Goal: Find specific page/section: Find specific page/section

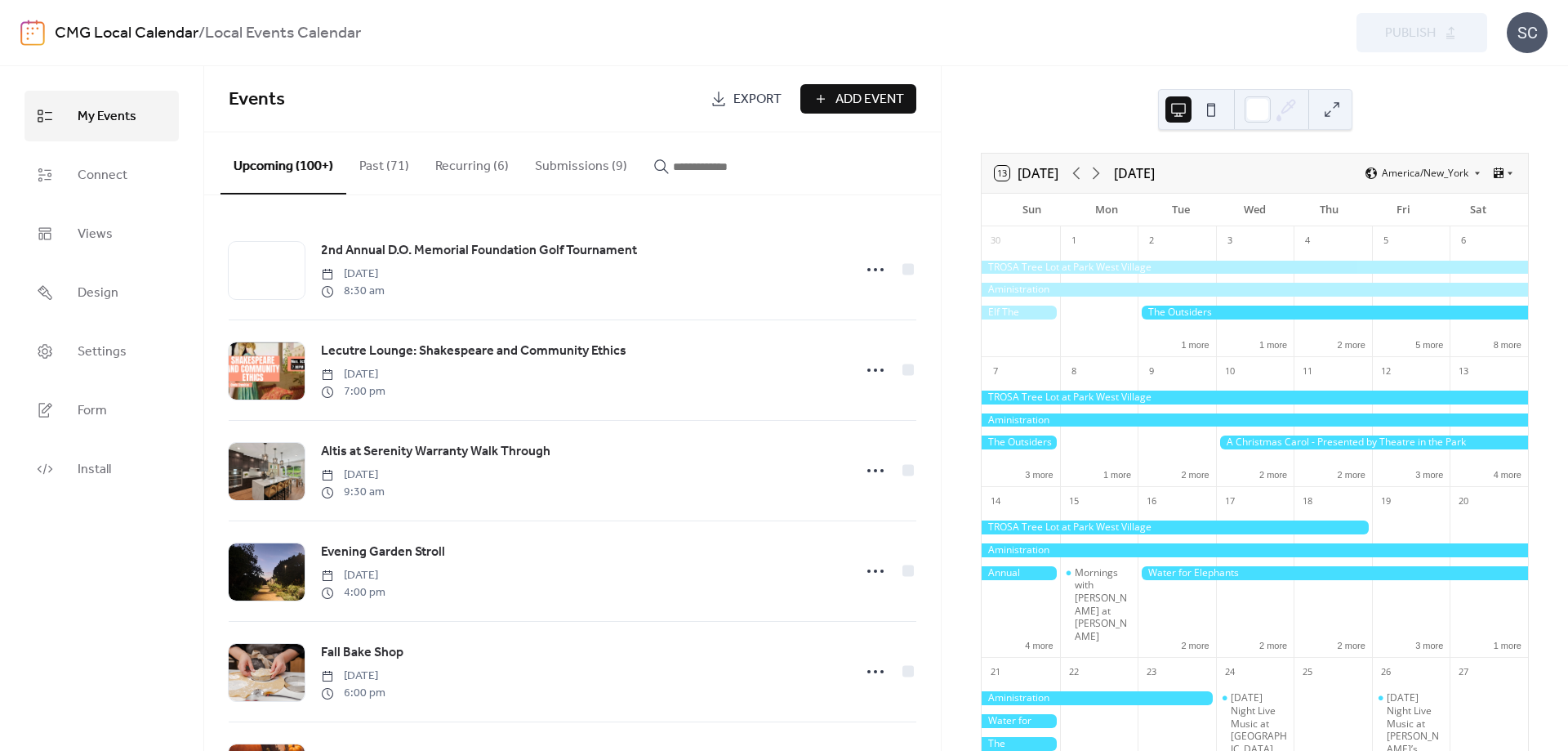
scroll to position [7977, 0]
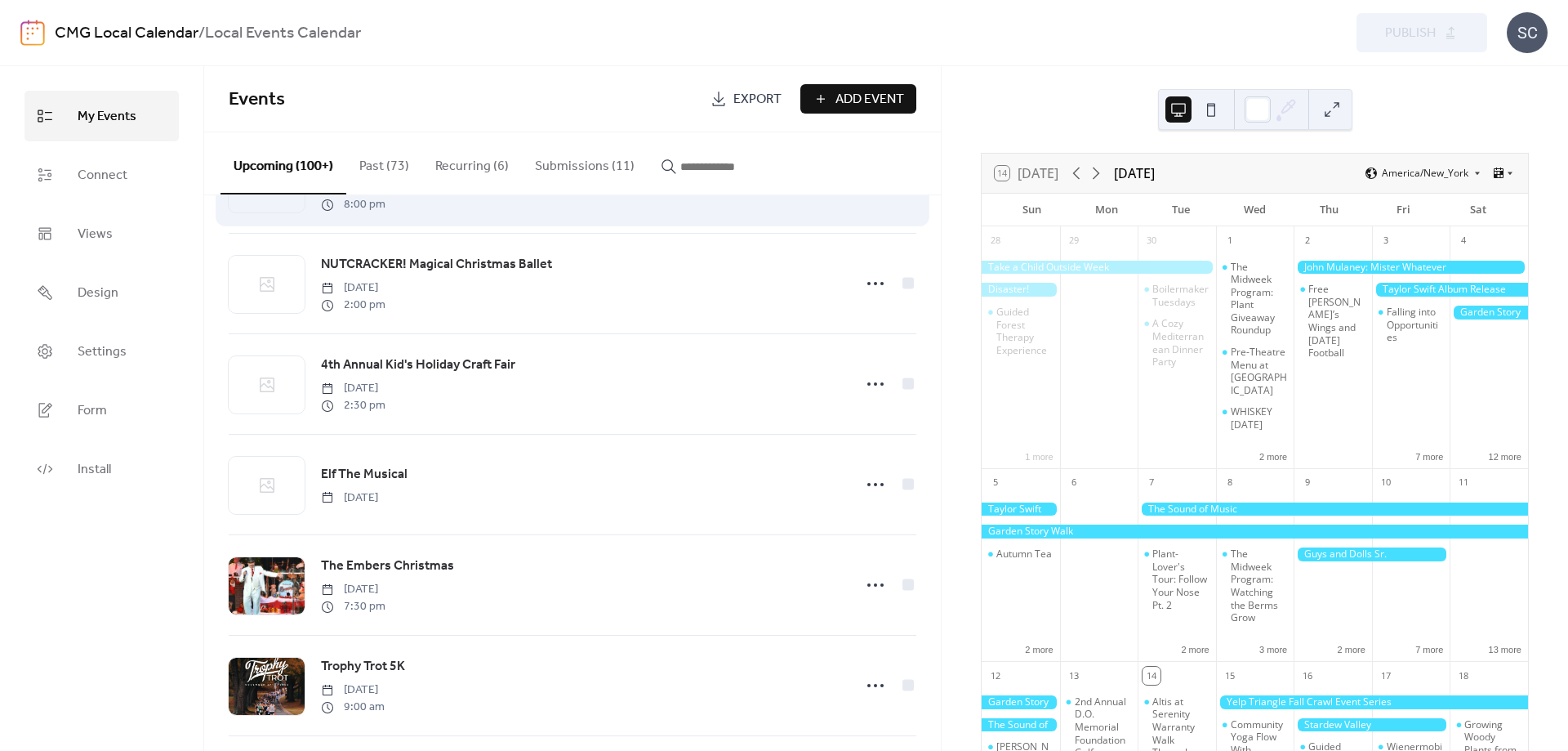
scroll to position [8232, 0]
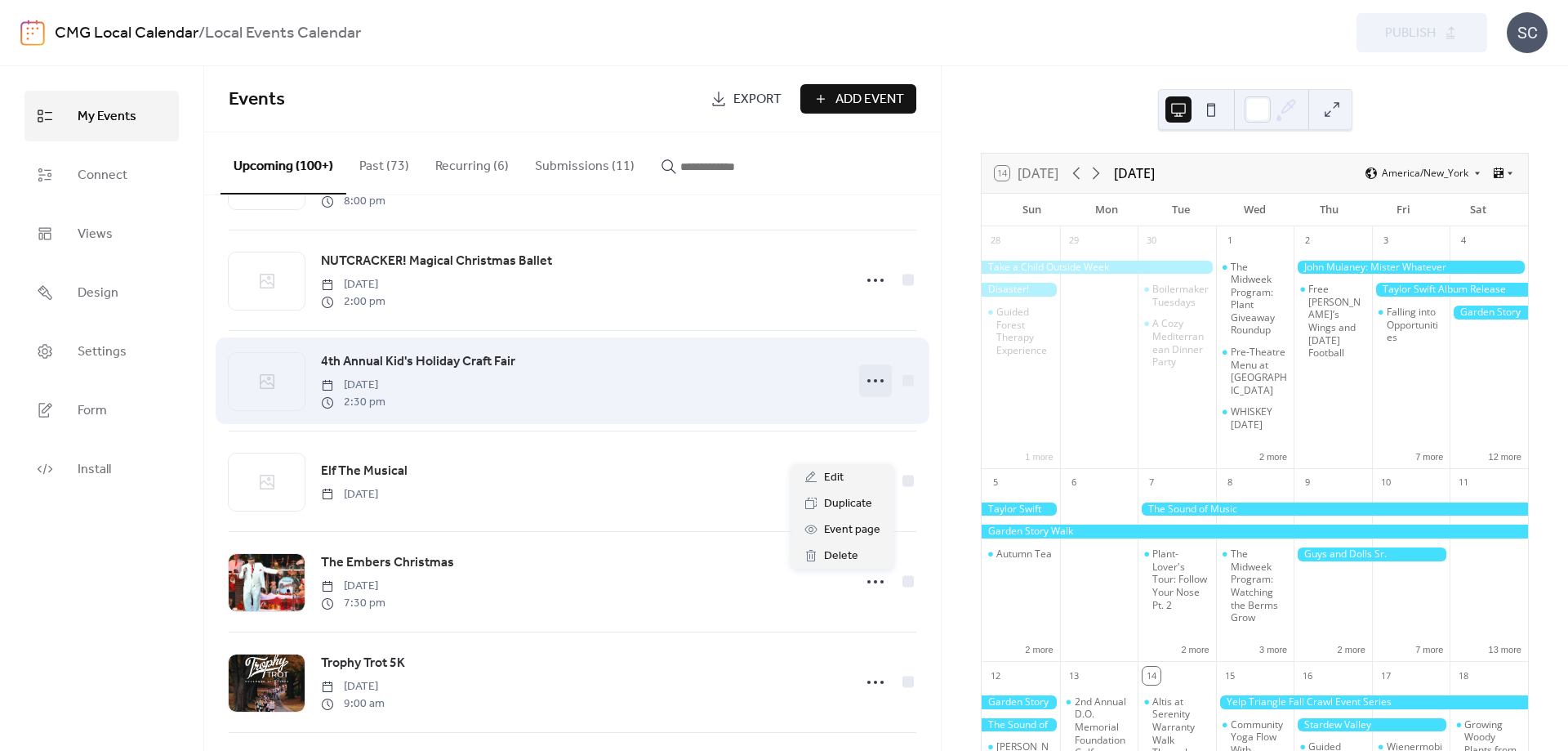
click at [875, 394] on icon at bounding box center [876, 381] width 26 height 26
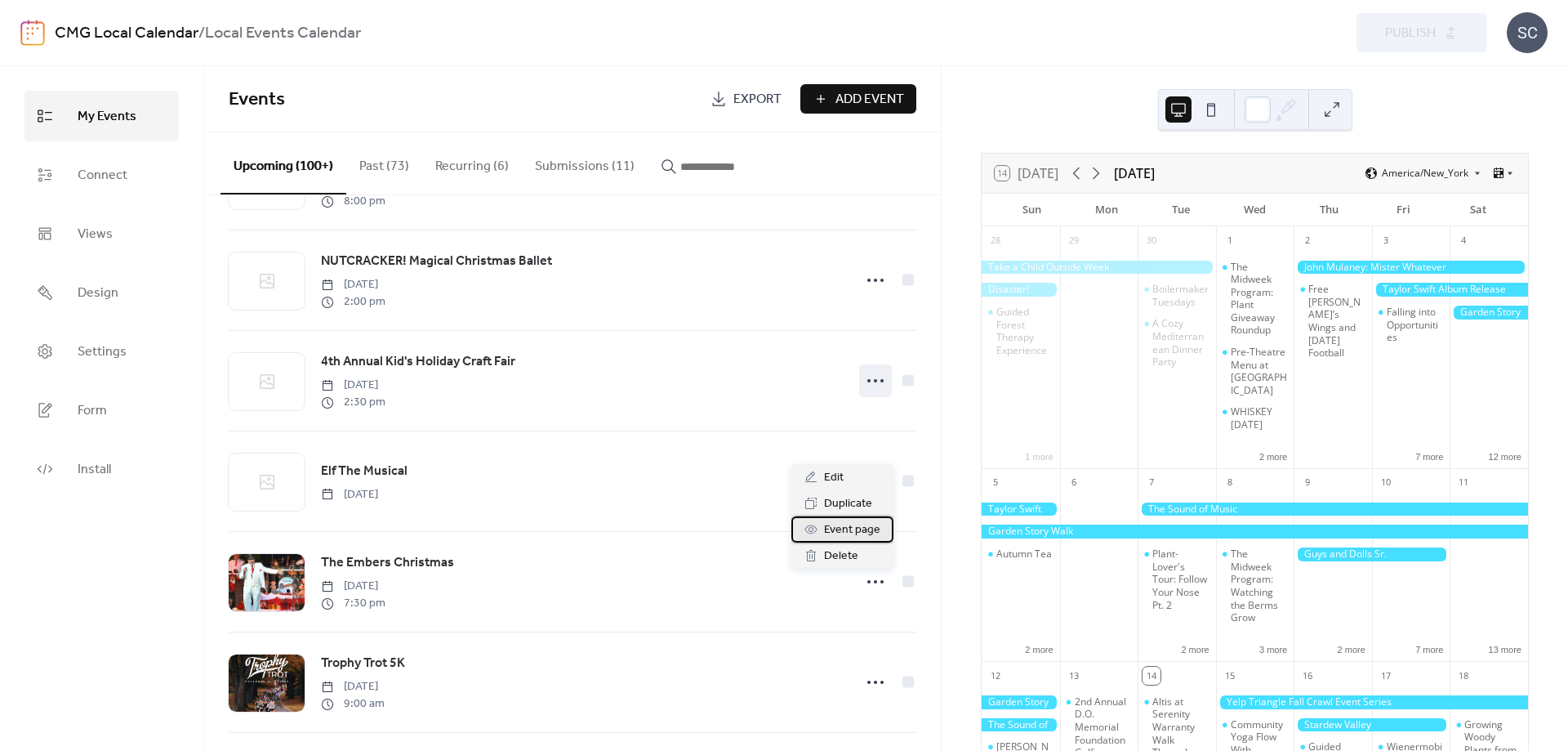
click at [839, 532] on span "Event page" at bounding box center [852, 530] width 57 height 20
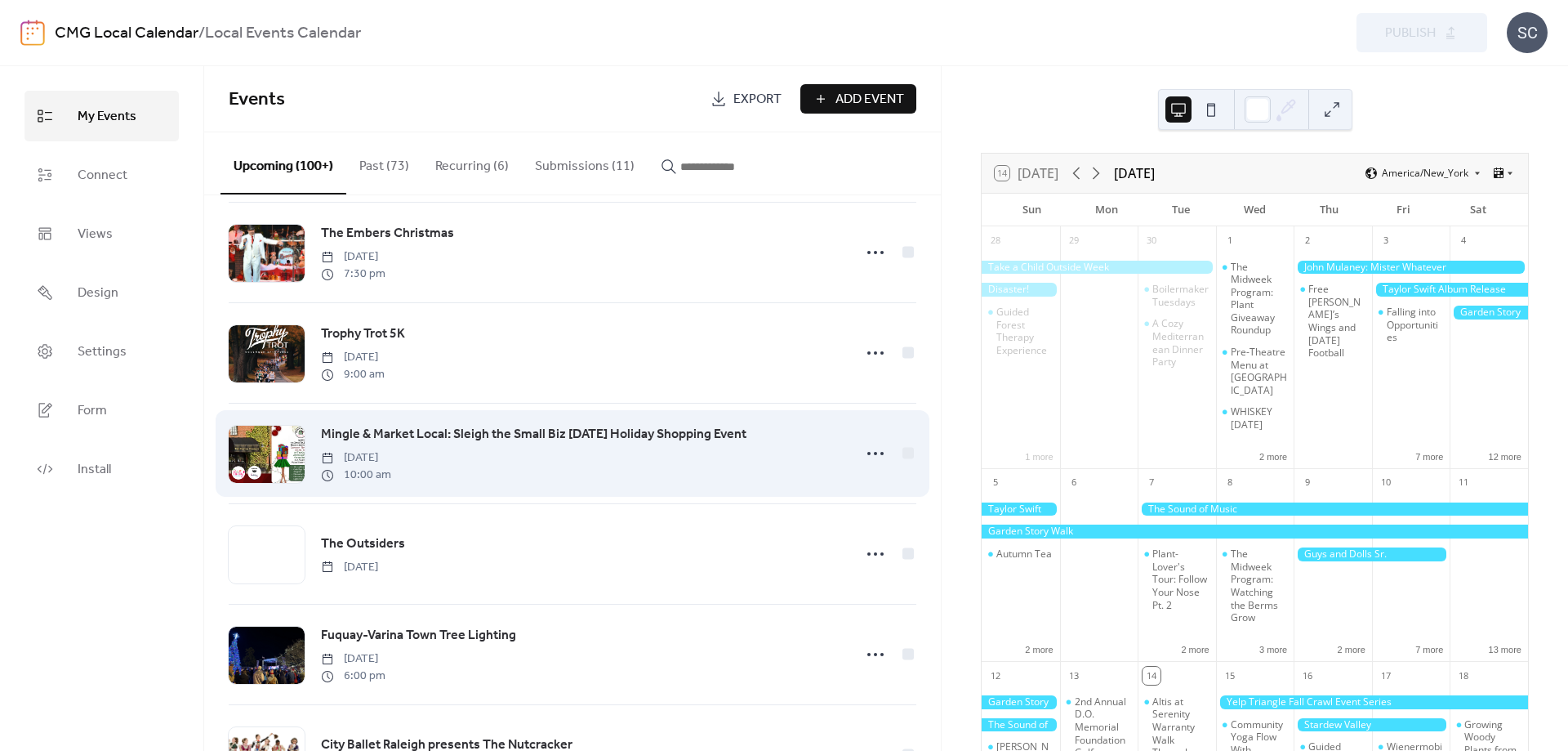
scroll to position [8607, 0]
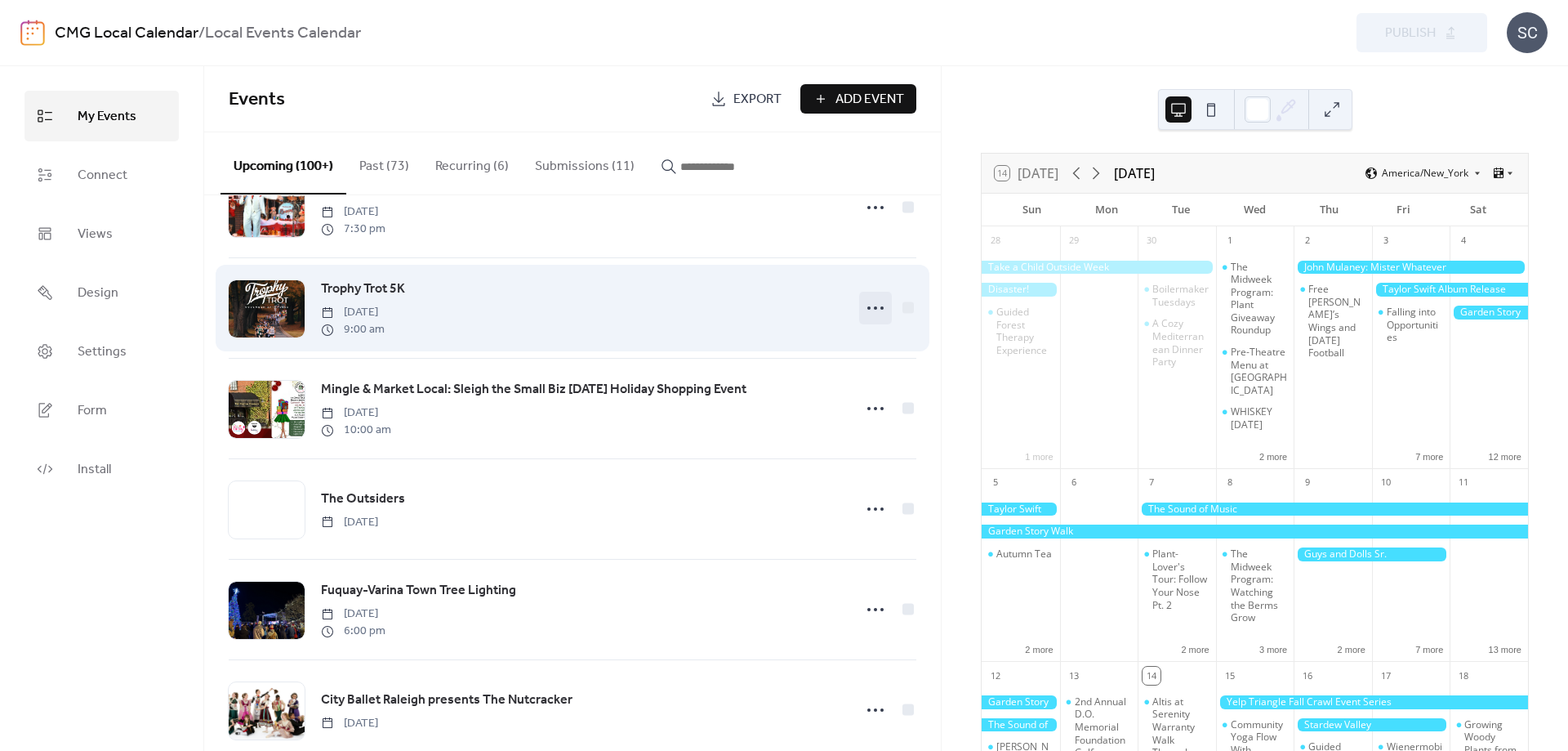
click at [868, 321] on icon at bounding box center [876, 308] width 26 height 26
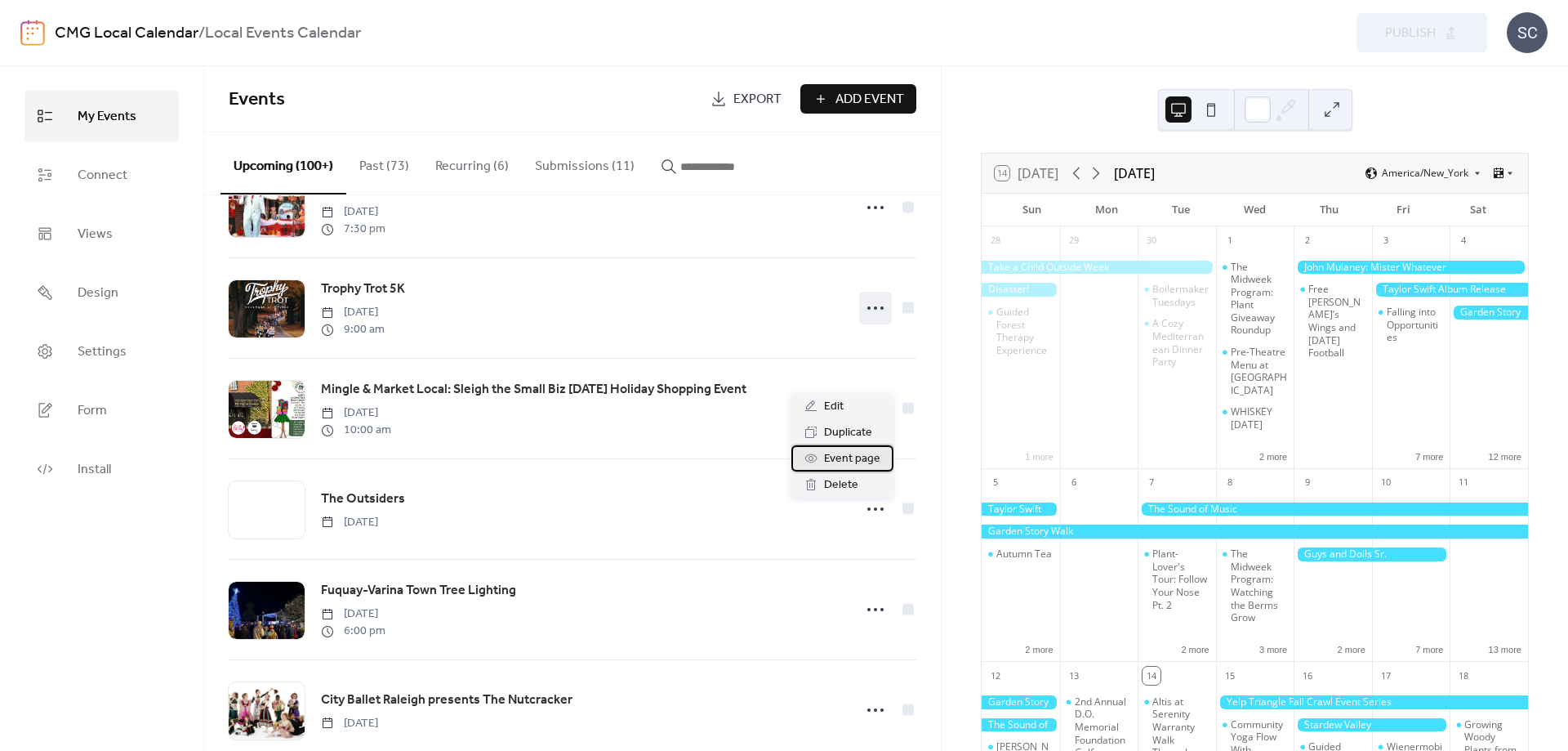
click at [848, 457] on span "Event page" at bounding box center [852, 459] width 57 height 20
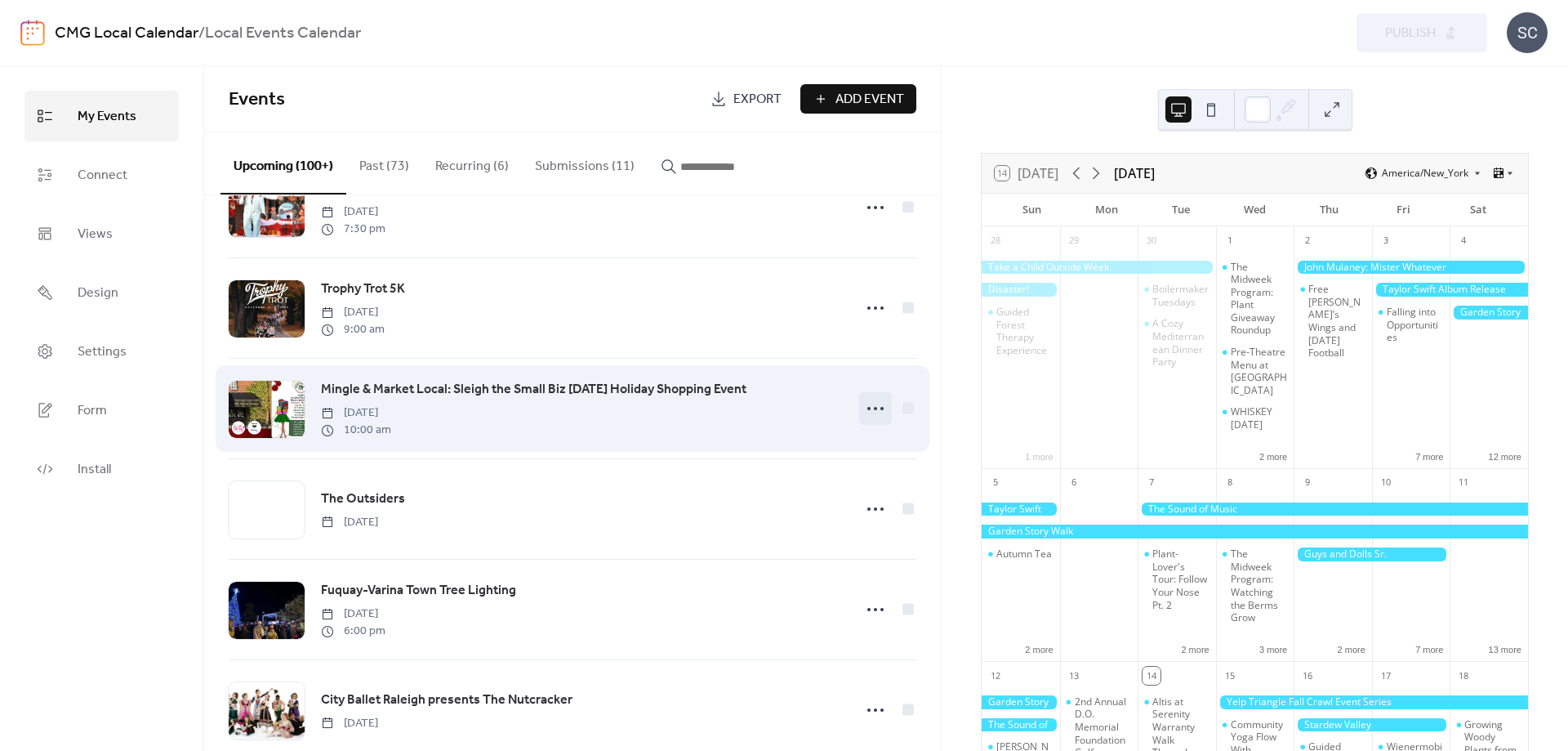
click at [868, 410] on circle at bounding box center [868, 408] width 3 height 3
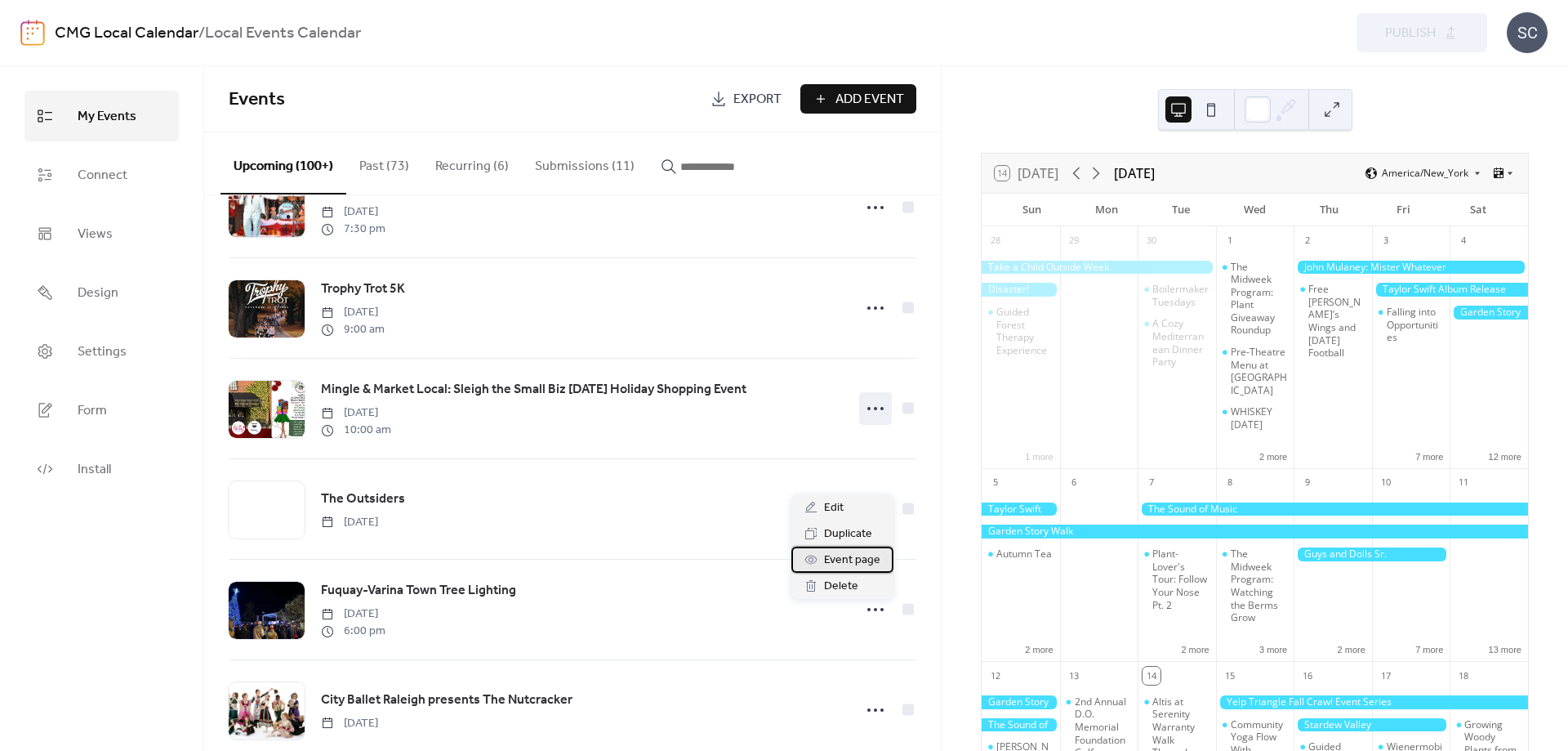
click at [858, 557] on span "Event page" at bounding box center [852, 561] width 57 height 20
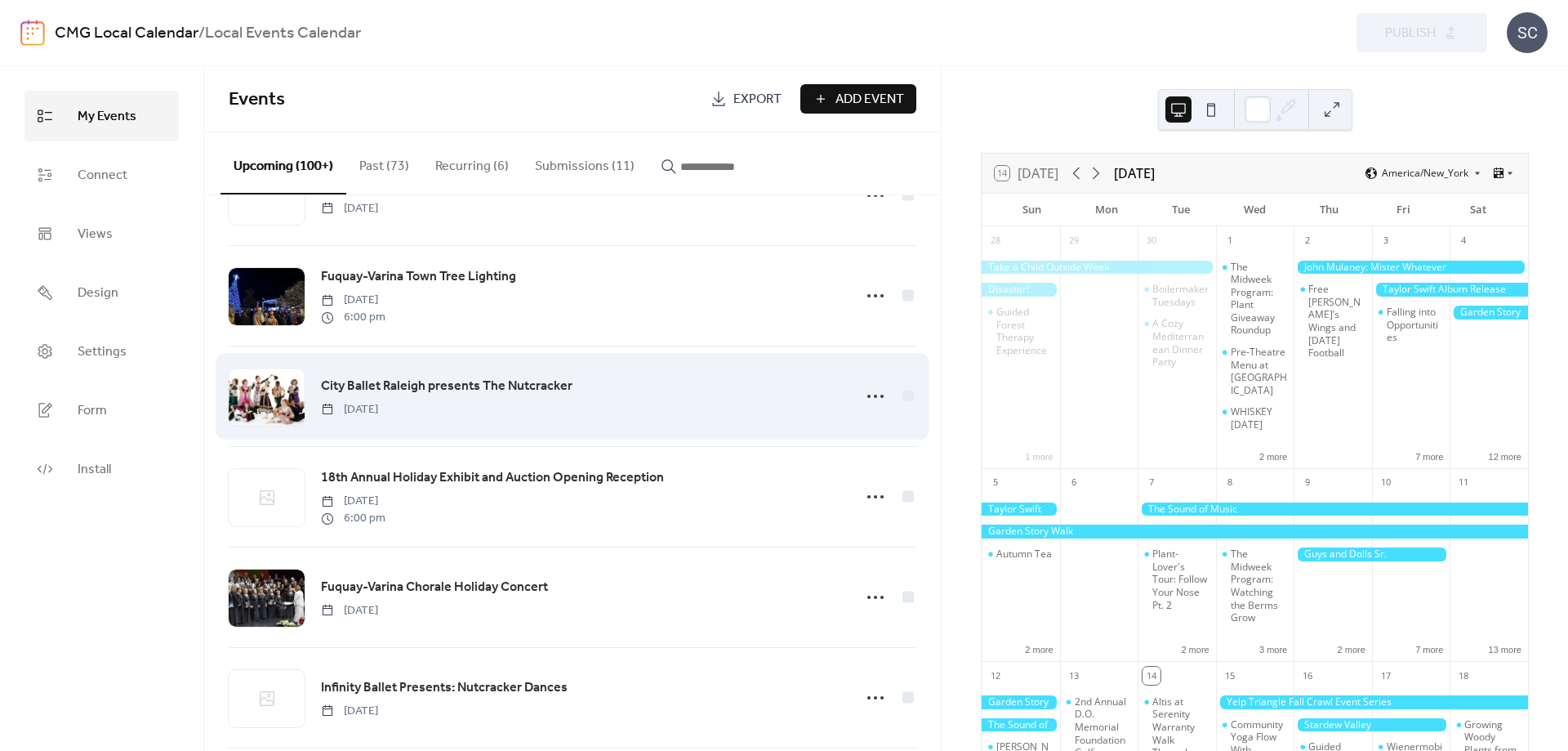
scroll to position [9053, 0]
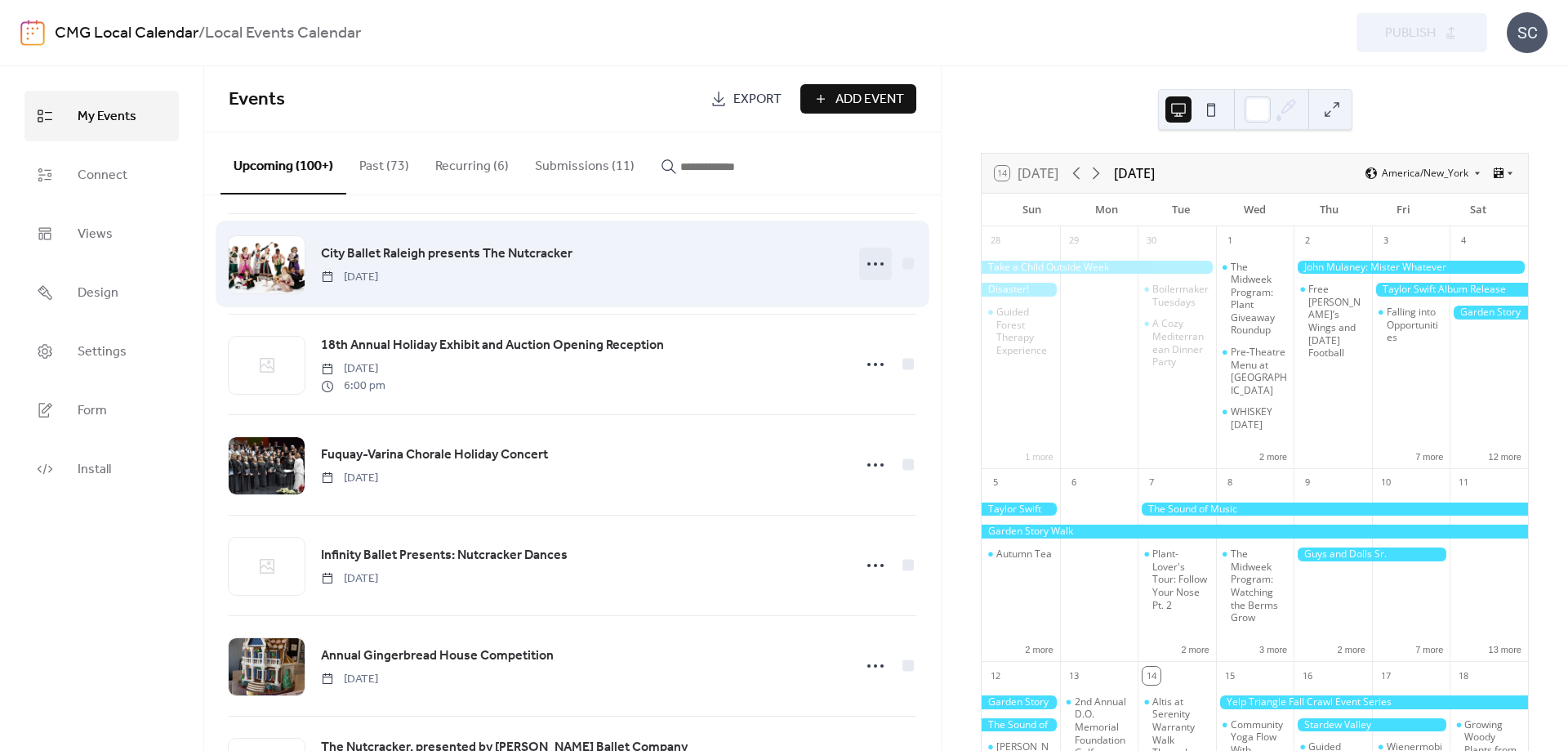
click at [868, 277] on icon at bounding box center [876, 264] width 26 height 26
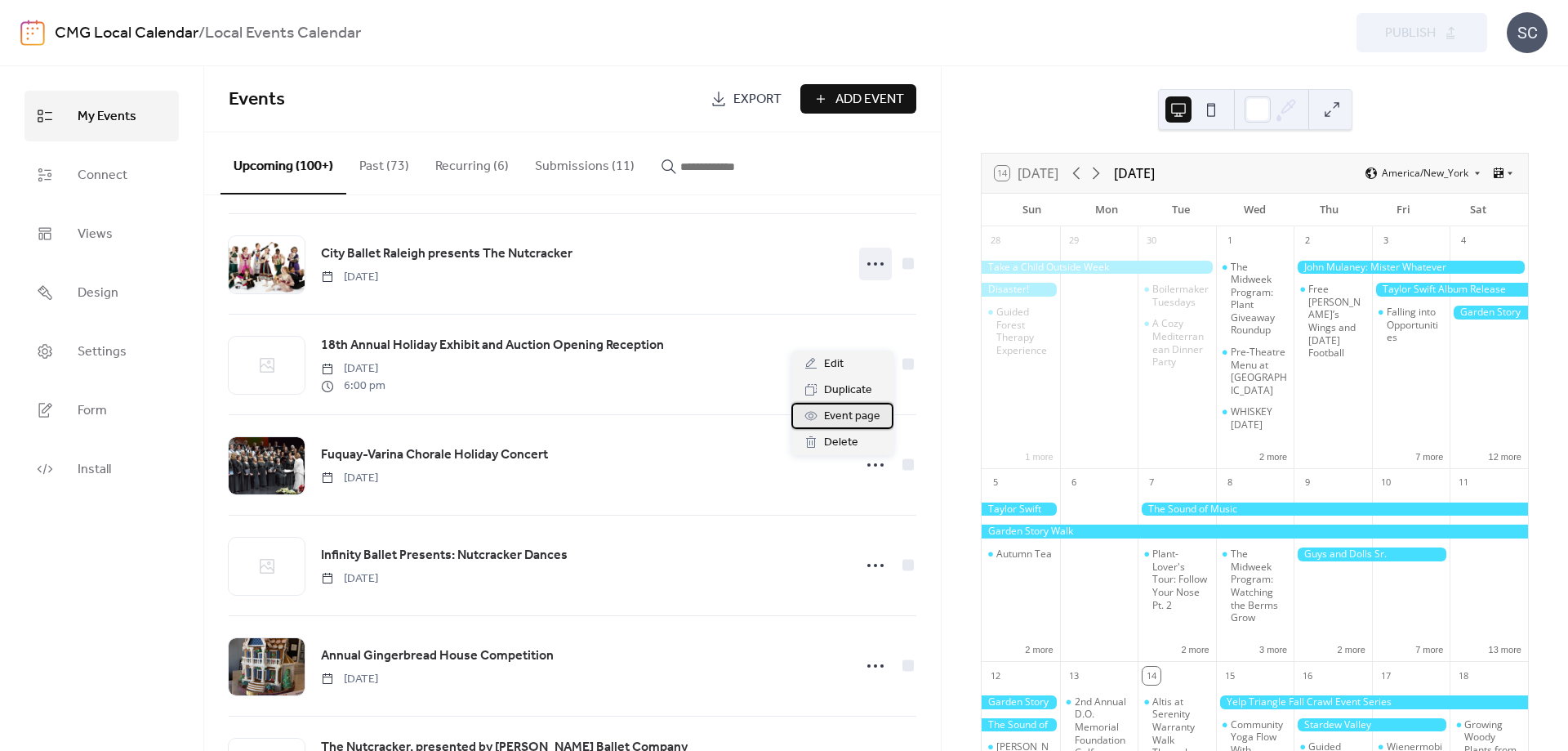
click at [832, 416] on span "Event page" at bounding box center [852, 416] width 57 height 20
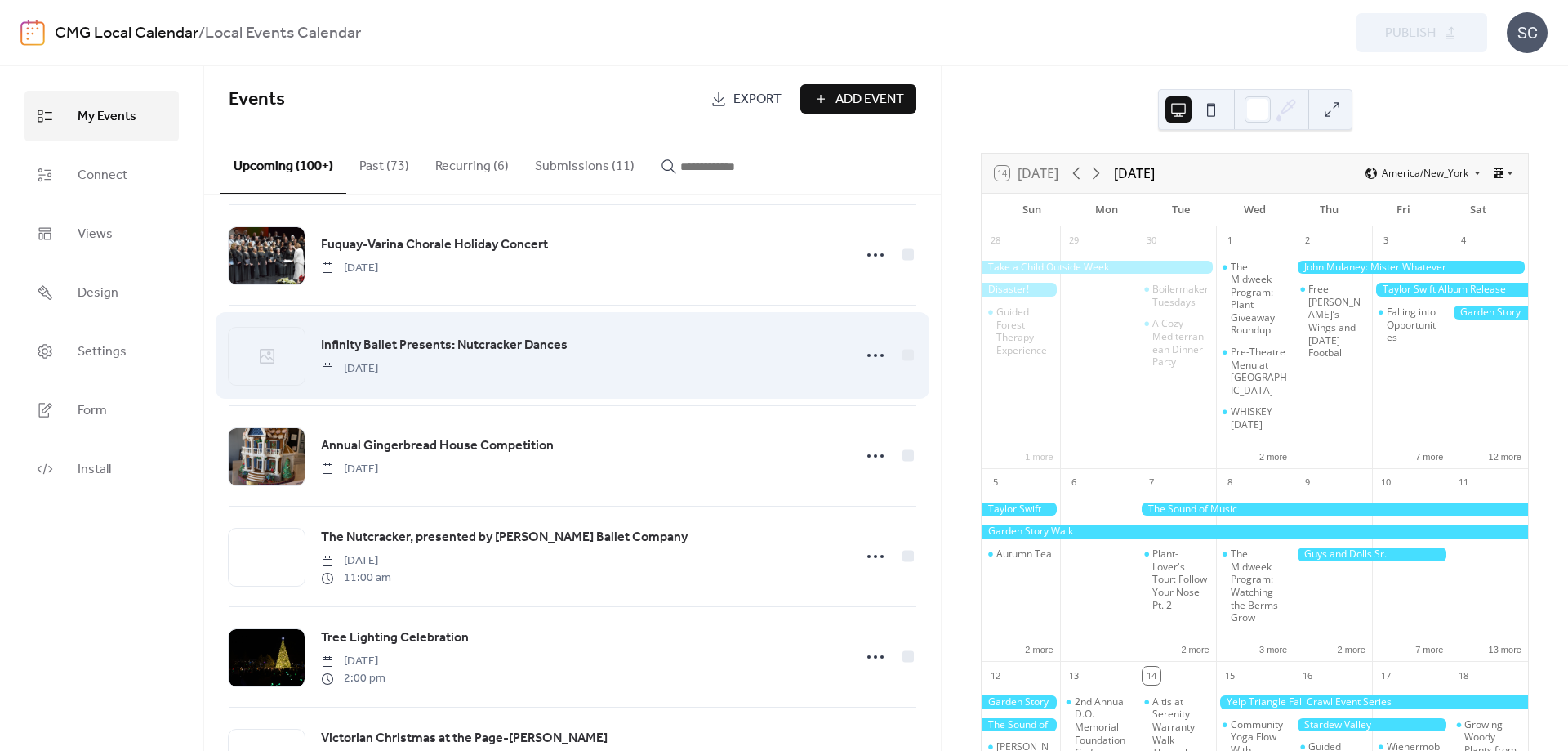
scroll to position [9308, 0]
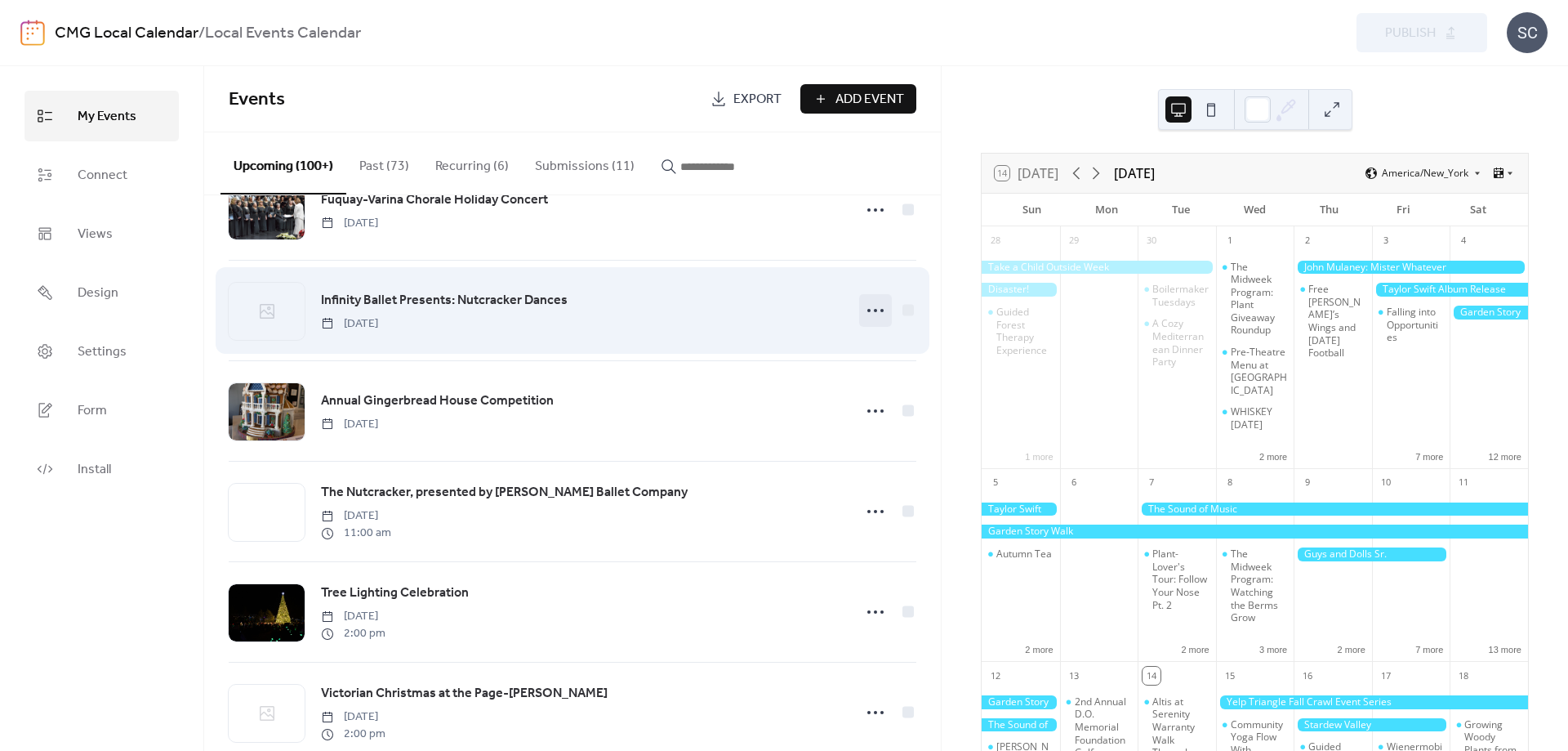
click at [866, 323] on icon at bounding box center [876, 311] width 26 height 26
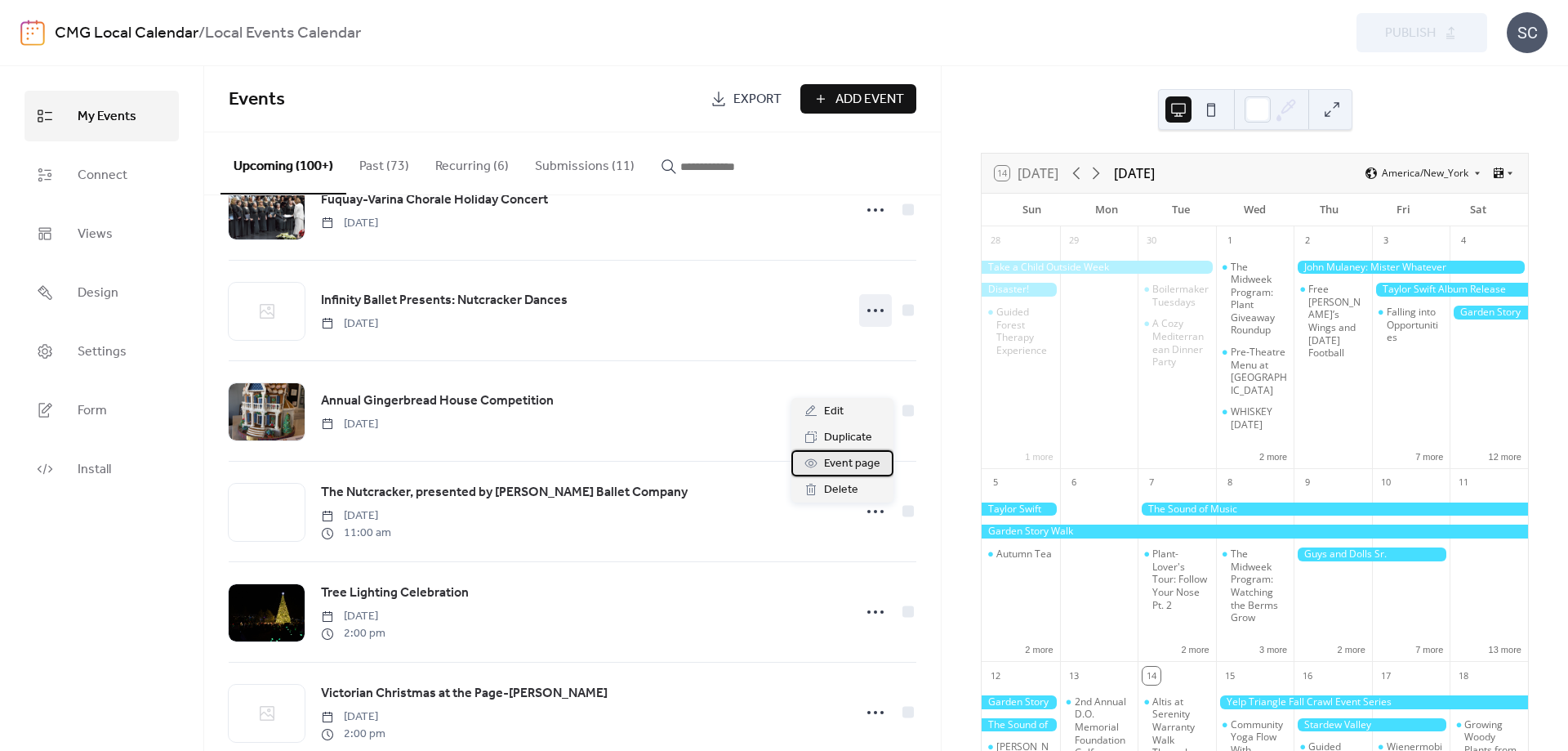
click at [847, 467] on span "Event page" at bounding box center [852, 464] width 57 height 20
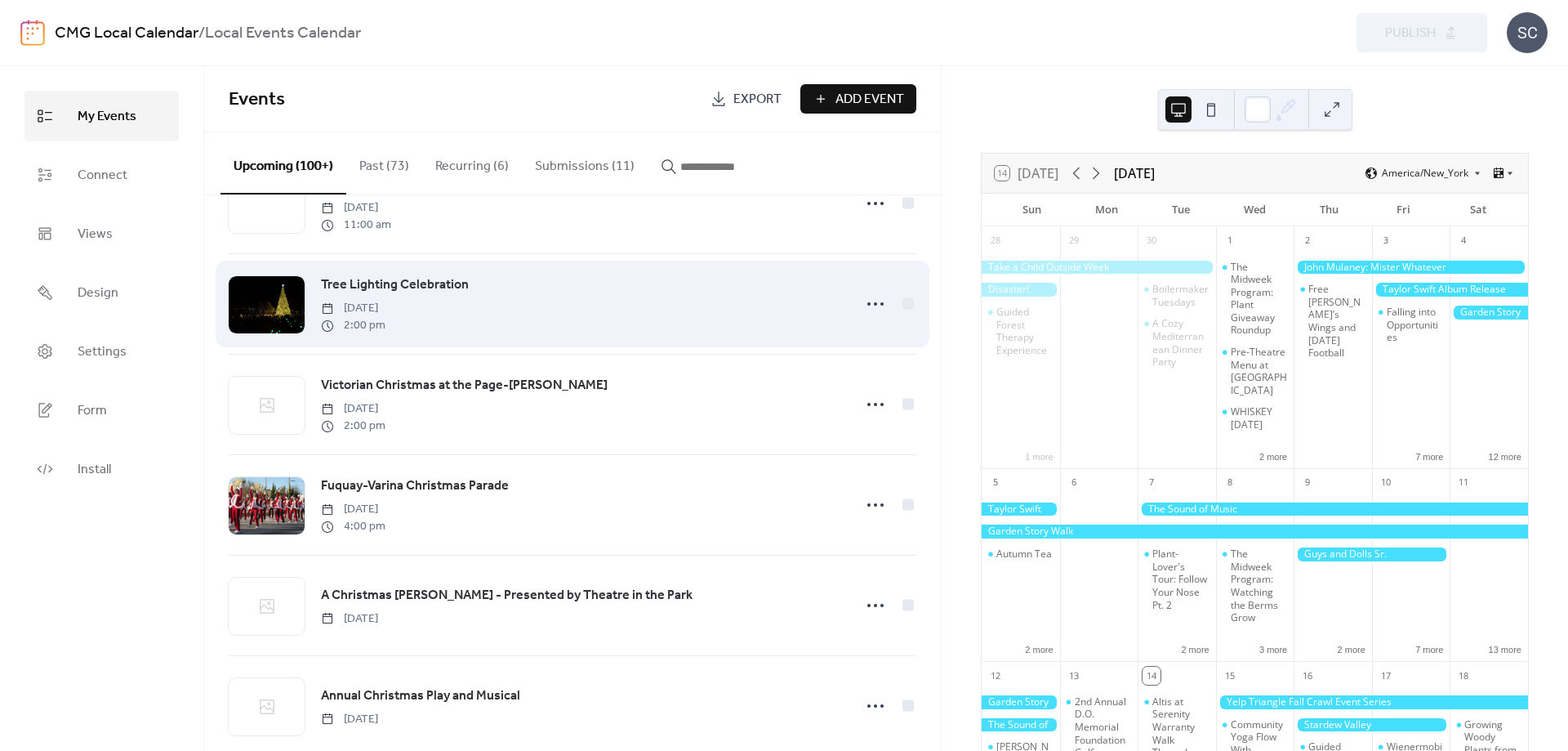
scroll to position [9425, 0]
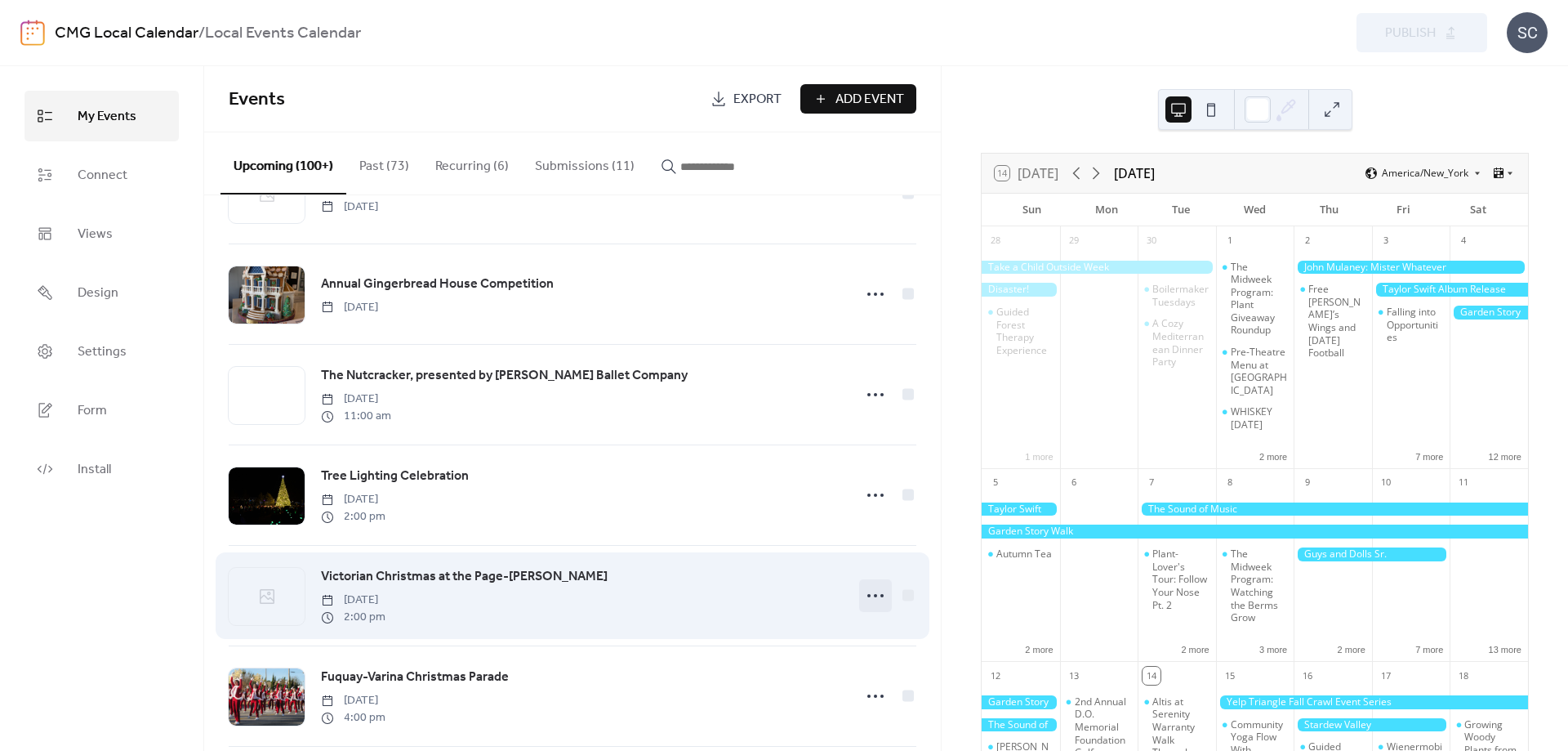
click at [867, 609] on icon at bounding box center [876, 596] width 26 height 26
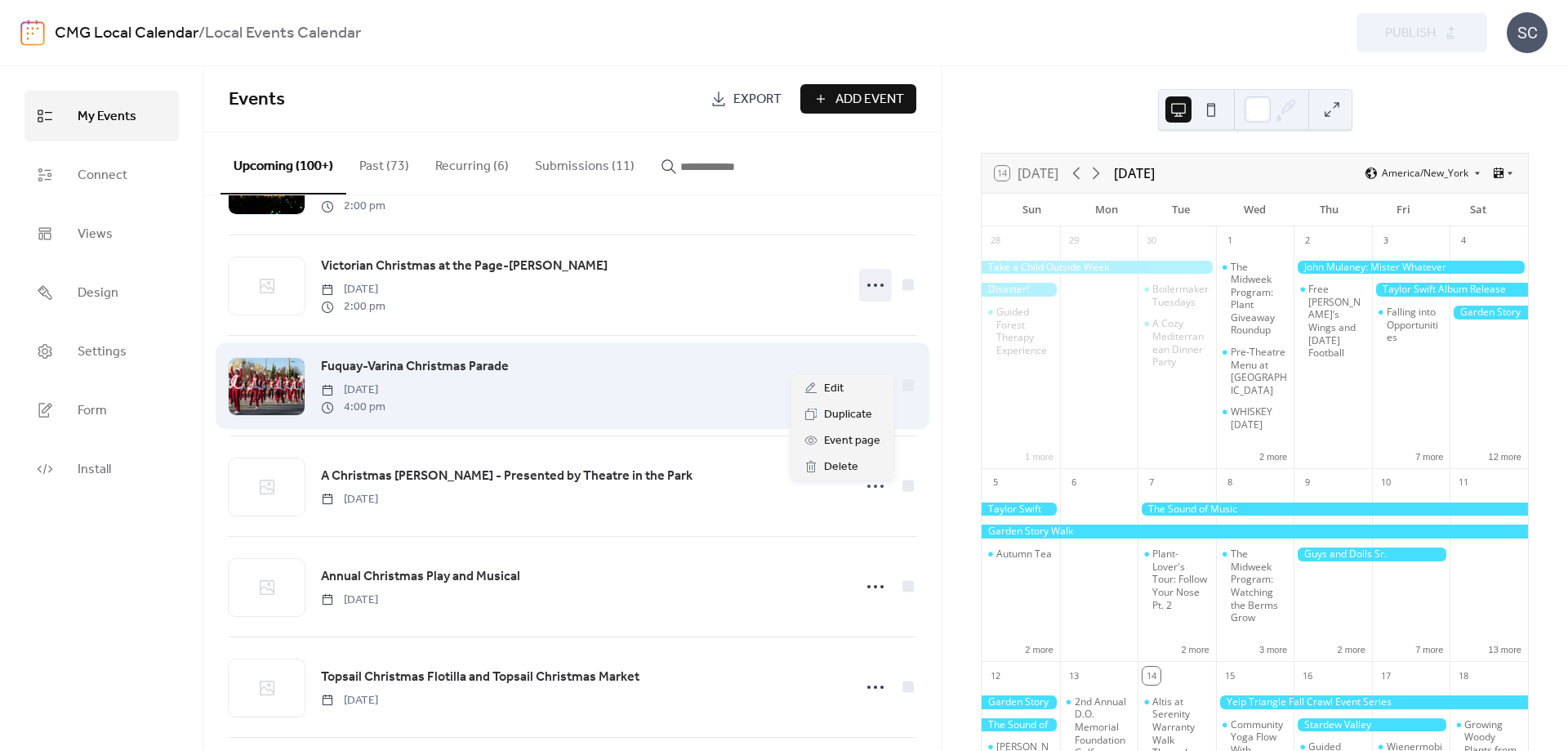
scroll to position [9743, 0]
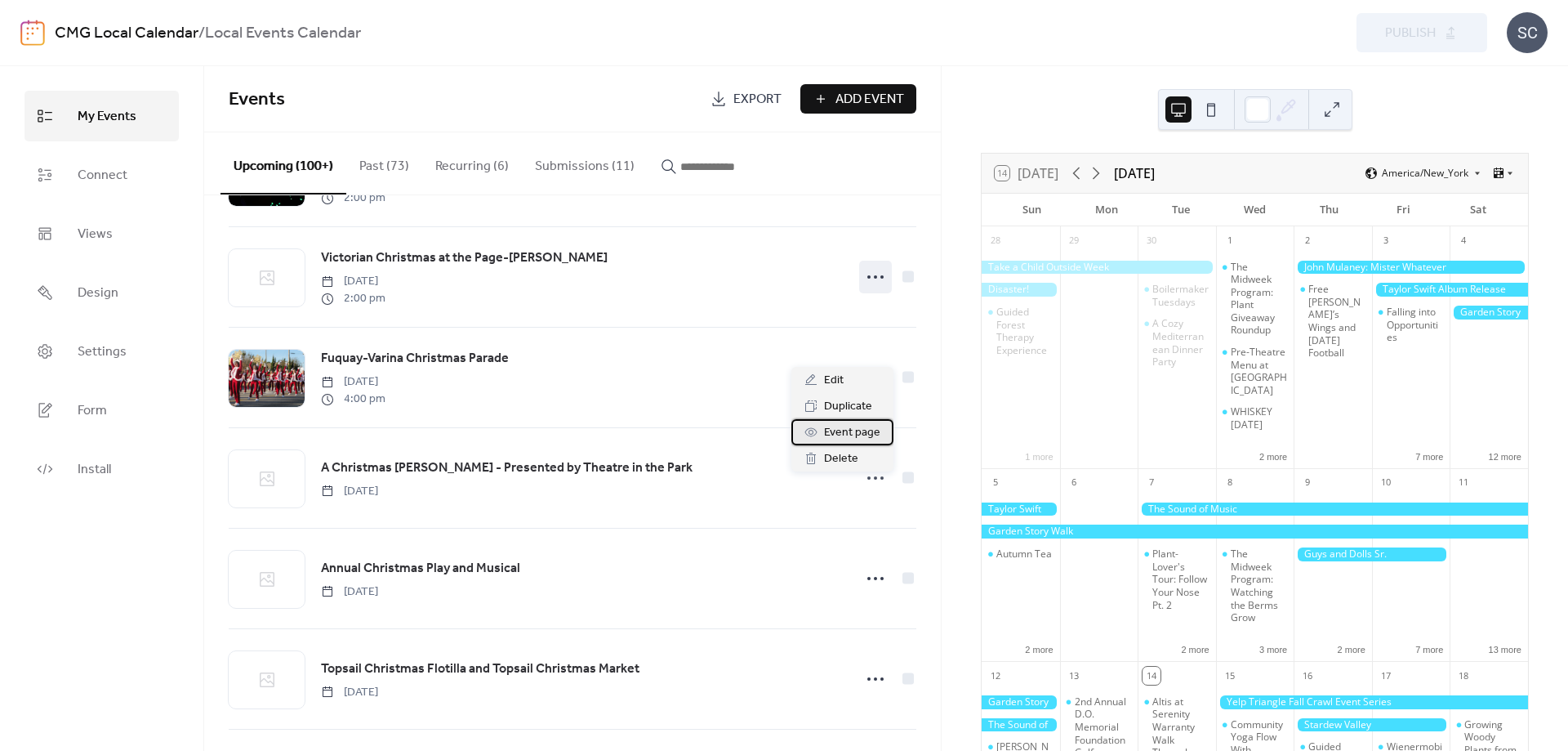
click at [855, 433] on span "Event page" at bounding box center [852, 433] width 57 height 20
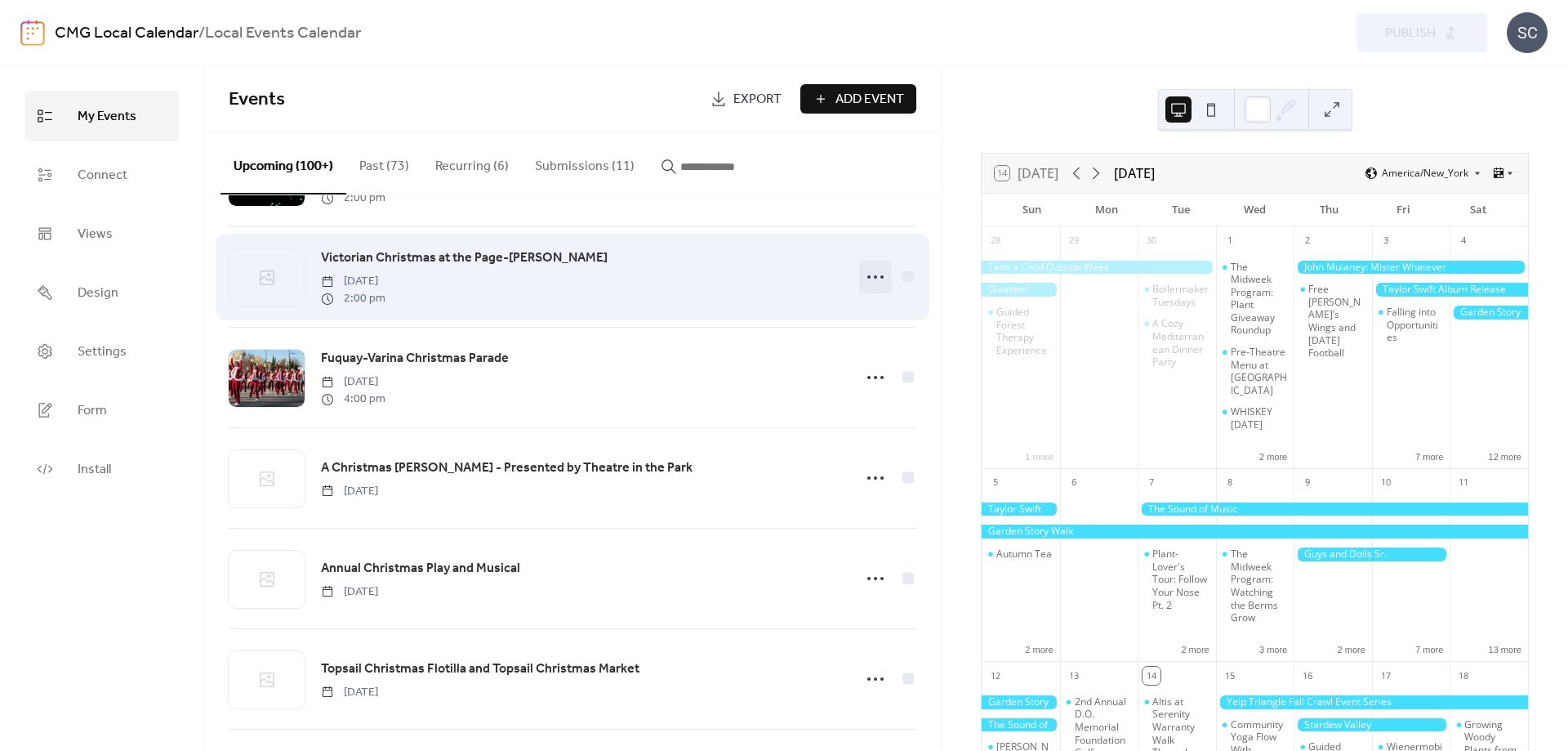
click at [875, 290] on icon at bounding box center [876, 277] width 26 height 26
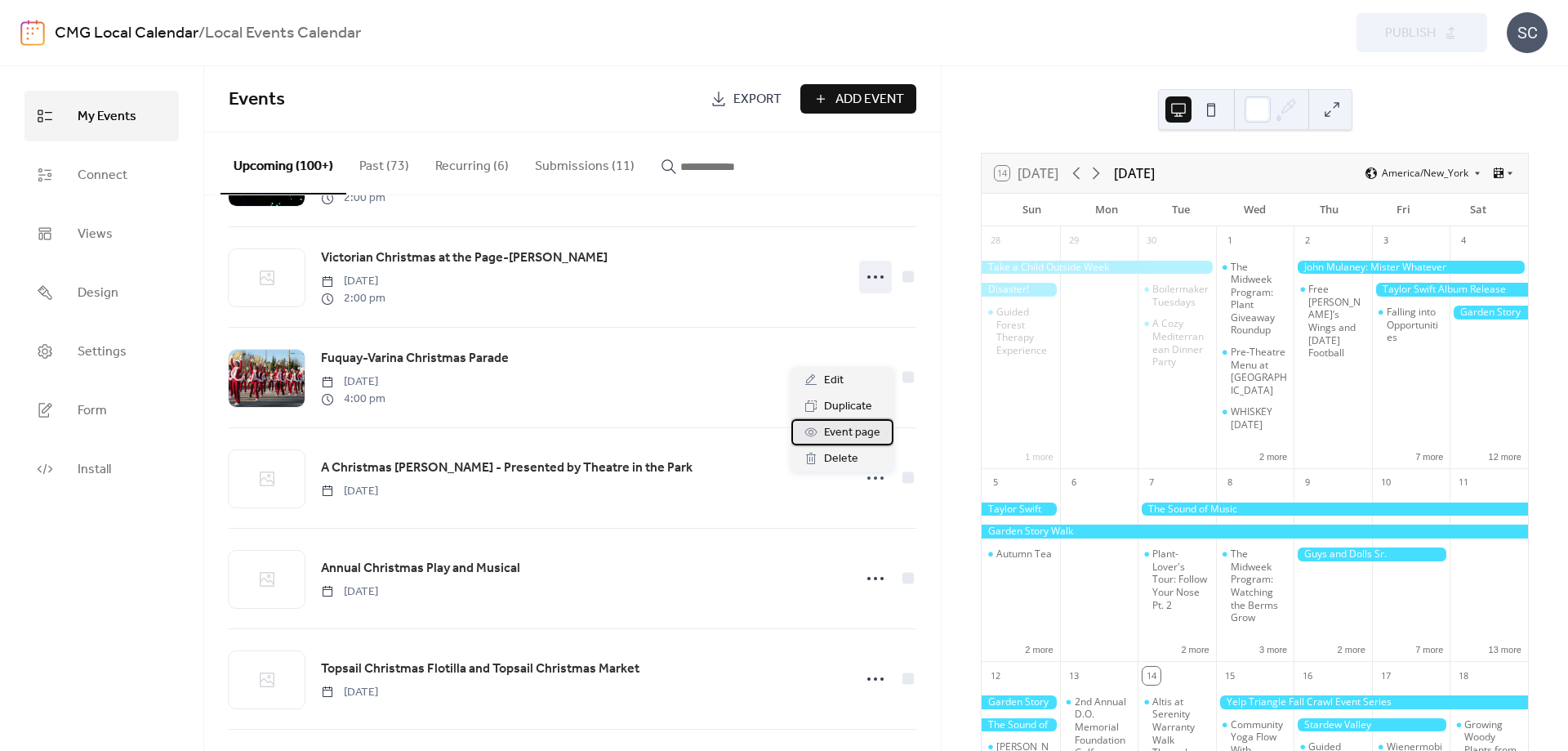
click at [852, 431] on span "Event page" at bounding box center [852, 433] width 57 height 20
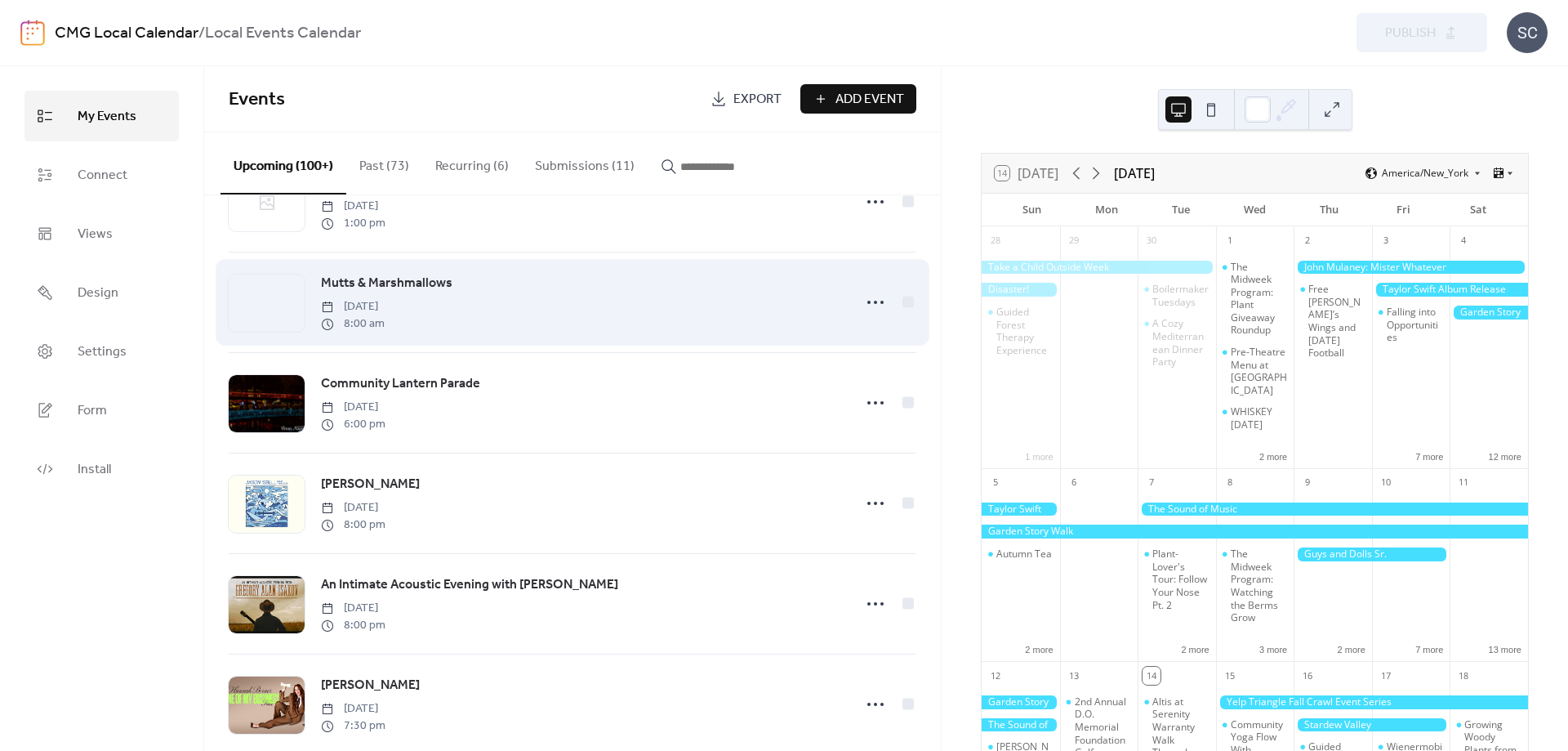
scroll to position [11327, 0]
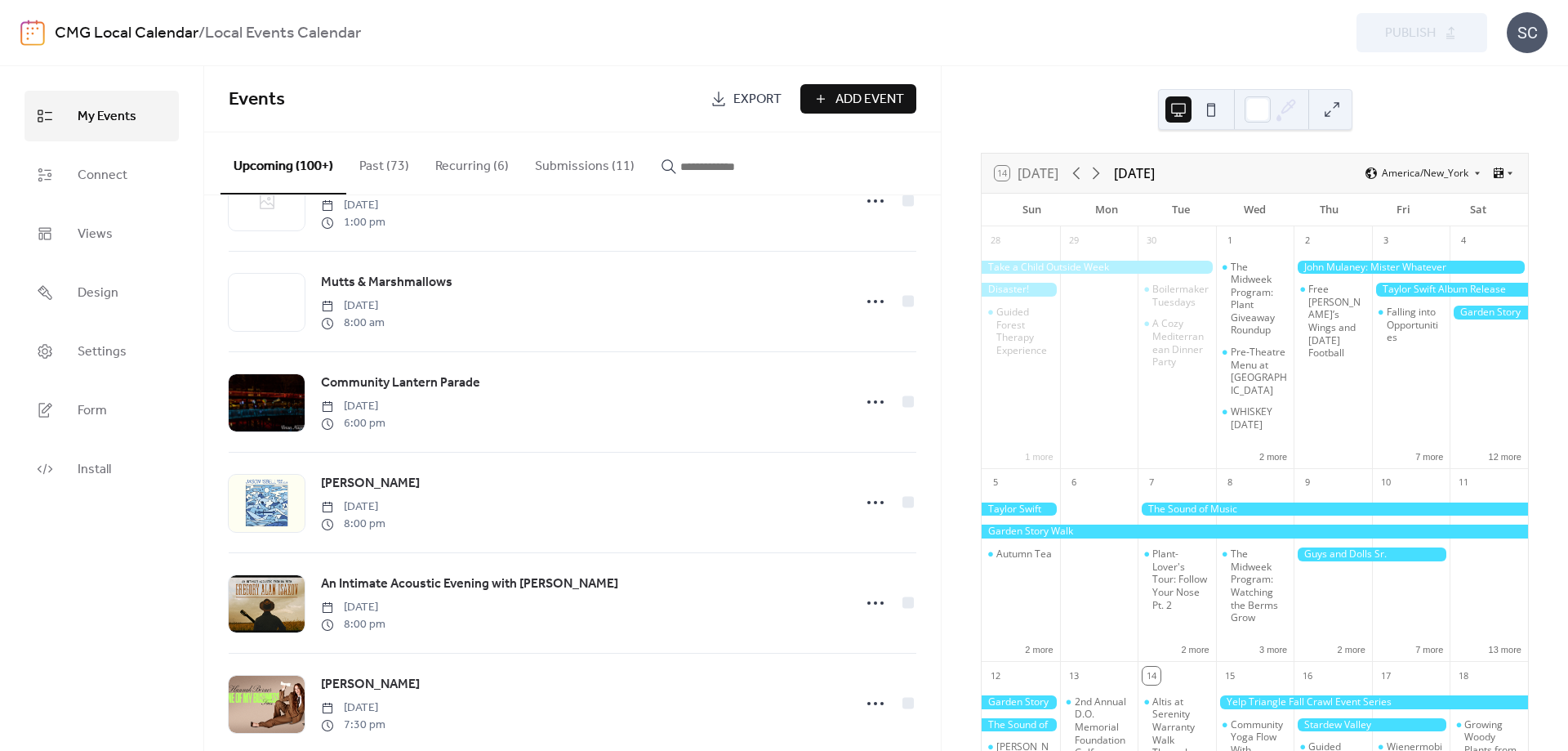
click at [612, 165] on button "Submissions (11)" at bounding box center [585, 163] width 126 height 60
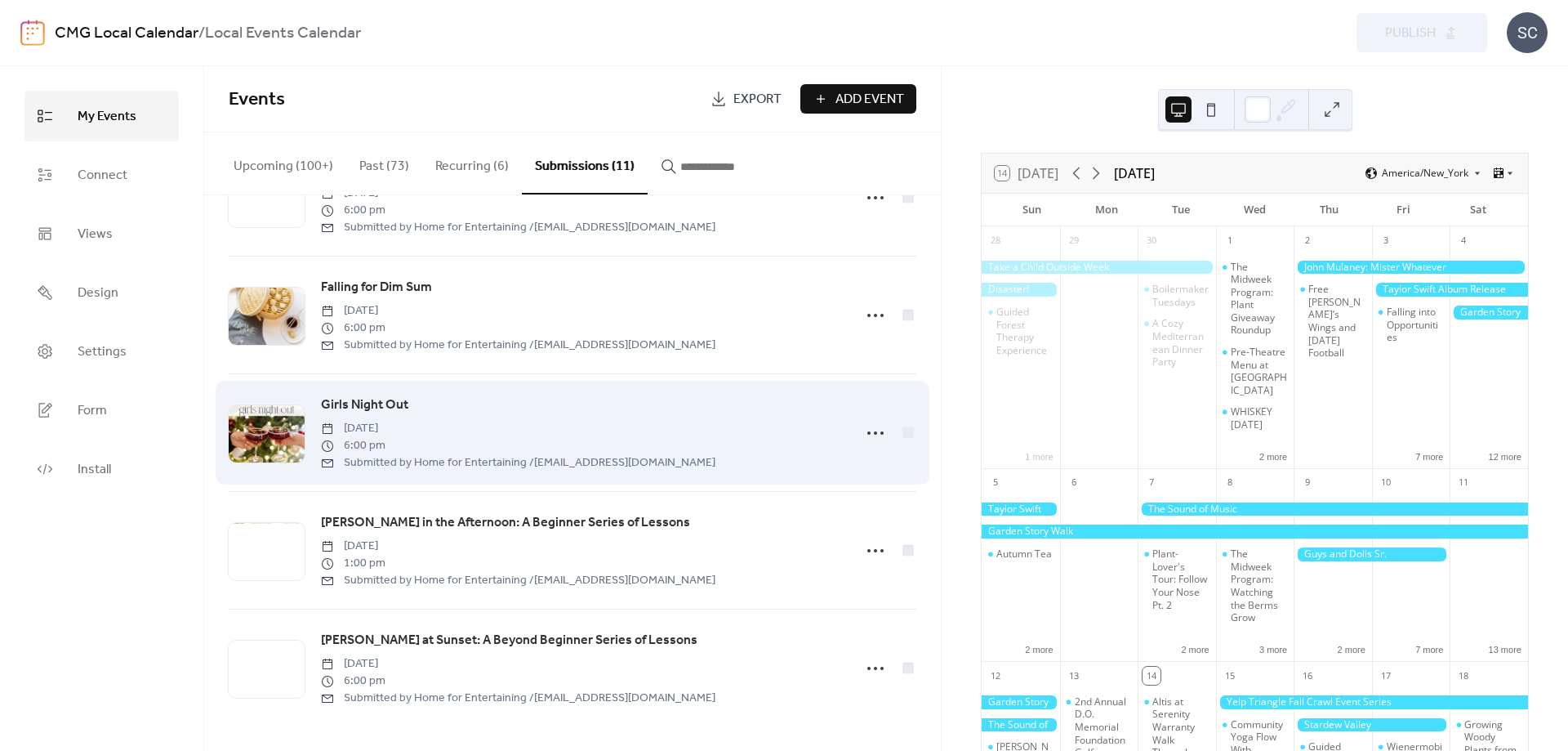
scroll to position [779, 0]
